Goal: Check status: Check status

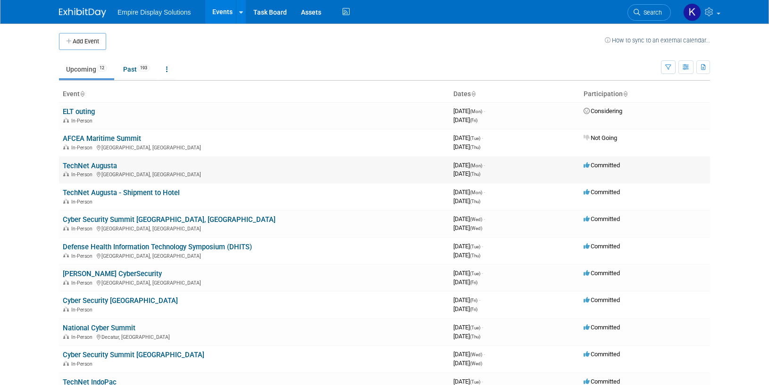
click at [113, 165] on link "TechNet Augusta" at bounding box center [90, 166] width 54 height 8
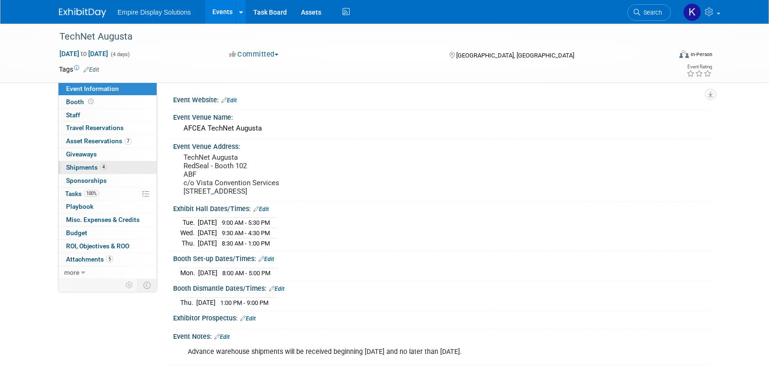
click at [109, 166] on link "4 Shipments 4" at bounding box center [107, 167] width 98 height 13
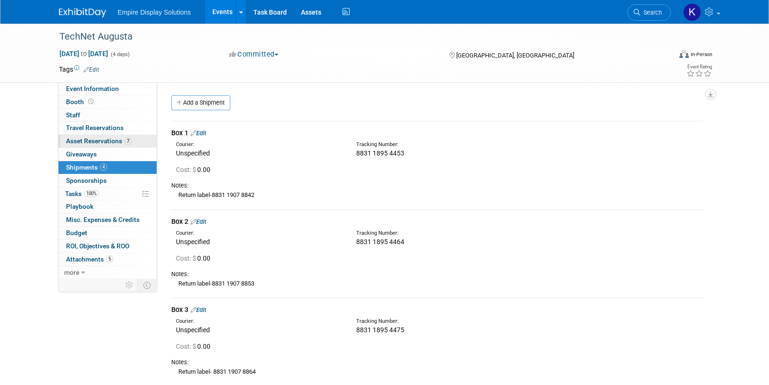
click at [102, 140] on span "Asset Reservations 7" at bounding box center [99, 141] width 66 height 8
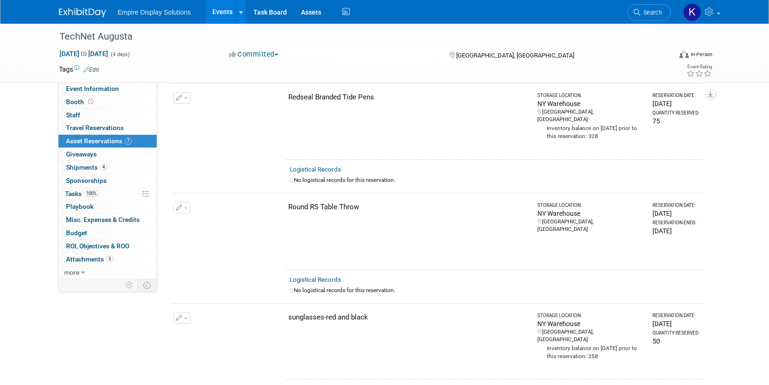
scroll to position [532, 0]
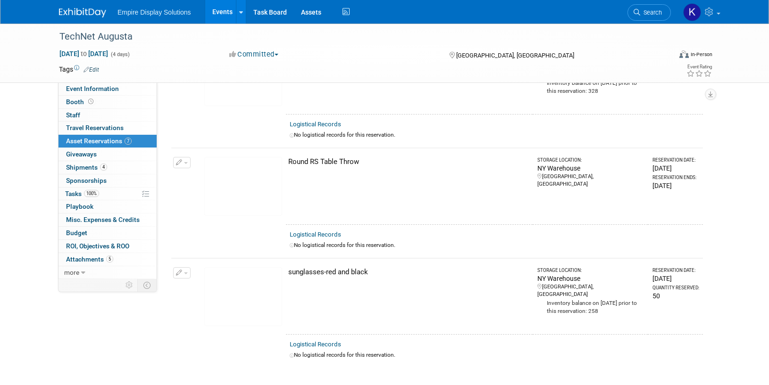
click at [86, 14] on img at bounding box center [82, 12] width 47 height 9
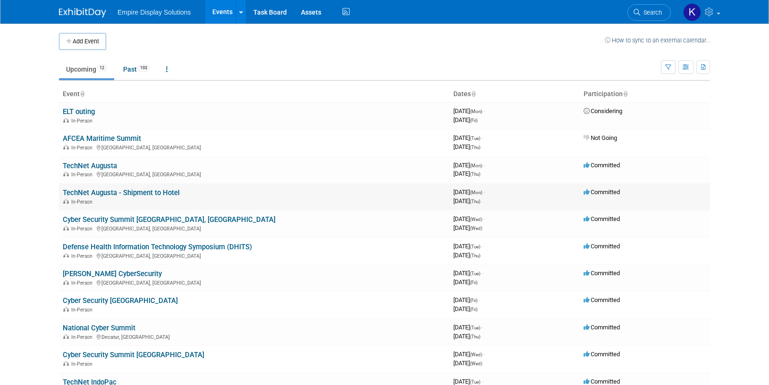
click at [116, 193] on link "TechNet Augusta - Shipment to Hotel" at bounding box center [121, 193] width 117 height 8
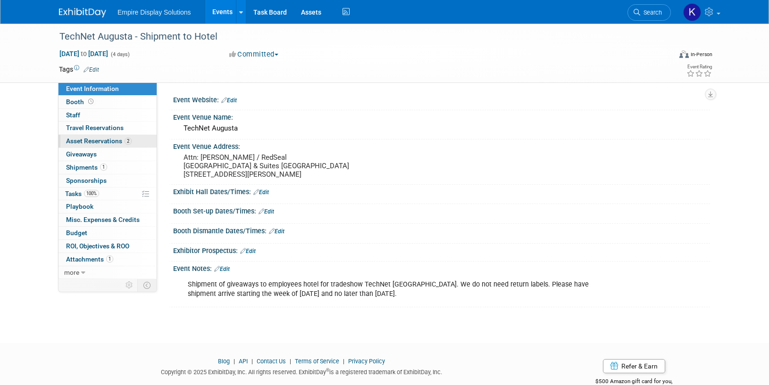
click at [114, 138] on span "Asset Reservations 2" at bounding box center [99, 141] width 66 height 8
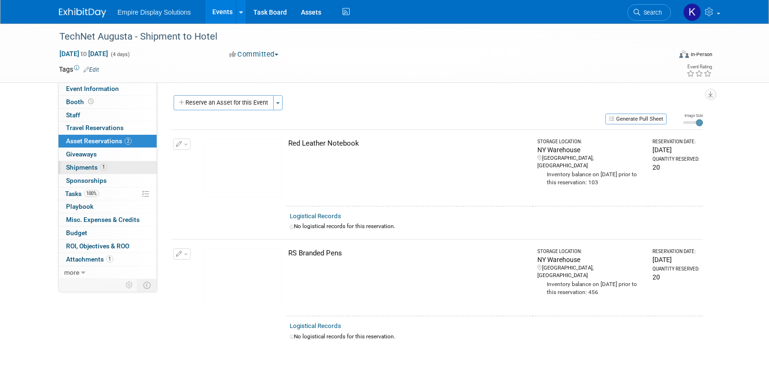
click at [94, 166] on span "Shipments 1" at bounding box center [86, 168] width 41 height 8
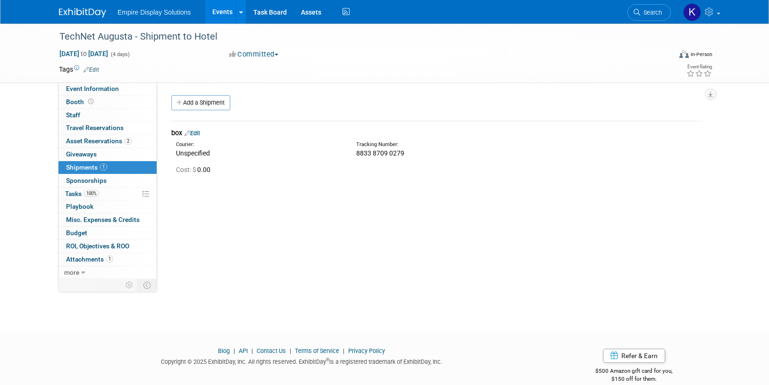
drag, startPoint x: 412, startPoint y: 154, endPoint x: 350, endPoint y: 151, distance: 61.8
click at [350, 151] on div "Tracking Number: 8833 8709 0279" at bounding box center [461, 149] width 225 height 17
copy span "8833 8709 0279"
click at [105, 88] on span "Event Information" at bounding box center [92, 89] width 53 height 8
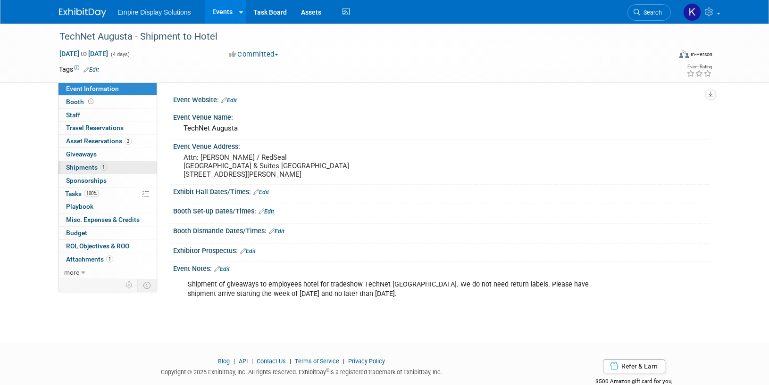
click at [89, 166] on span "Shipments 1" at bounding box center [86, 168] width 41 height 8
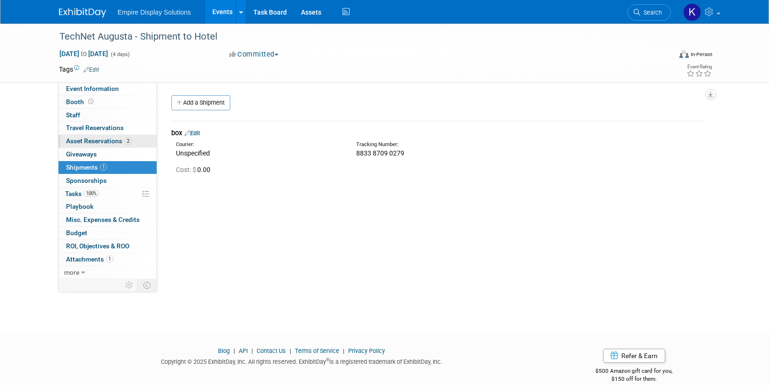
click at [97, 141] on span "Asset Reservations 2" at bounding box center [99, 141] width 66 height 8
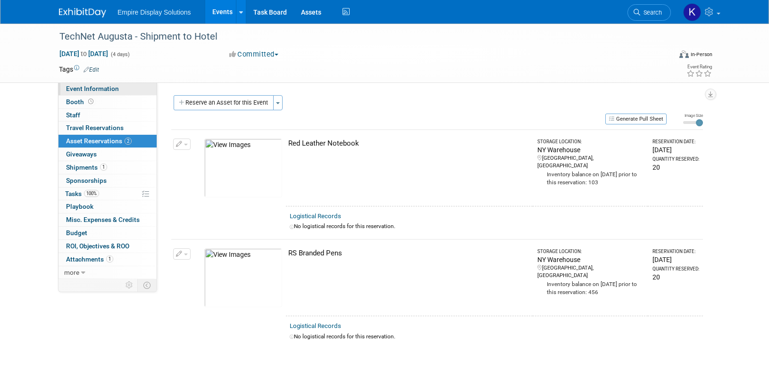
click at [104, 90] on span "Event Information" at bounding box center [92, 89] width 53 height 8
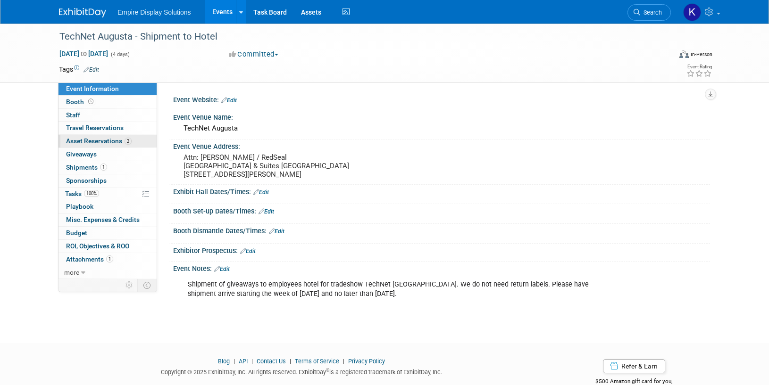
click at [98, 143] on span "Asset Reservations 2" at bounding box center [99, 141] width 66 height 8
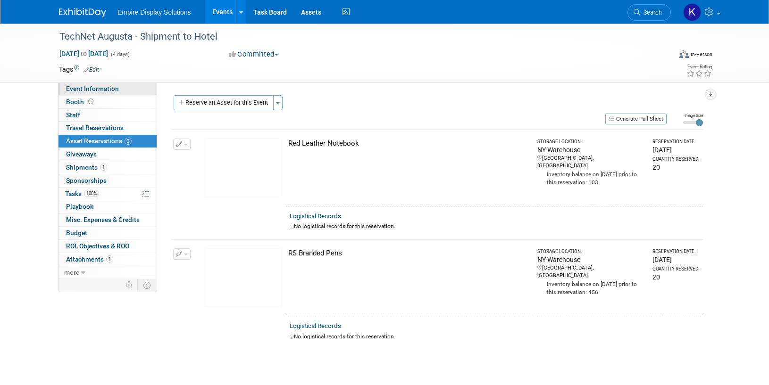
click at [112, 85] on span "Event Information" at bounding box center [92, 89] width 53 height 8
